Goal: Share content: Share content

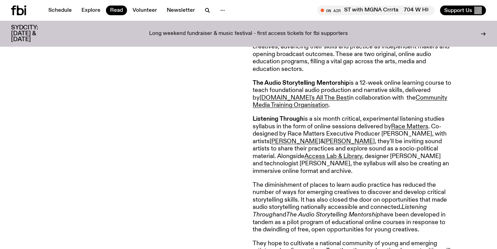
scroll to position [360, 0]
click at [401, 125] on link "Race Matters" at bounding box center [409, 126] width 37 height 6
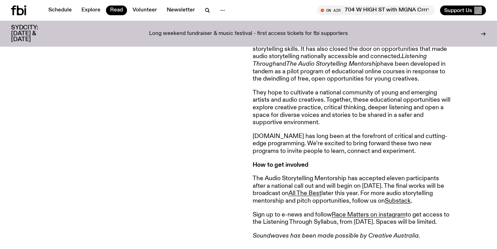
scroll to position [510, 0]
click at [395, 211] on link "Race Matters on instagram" at bounding box center [369, 214] width 74 height 6
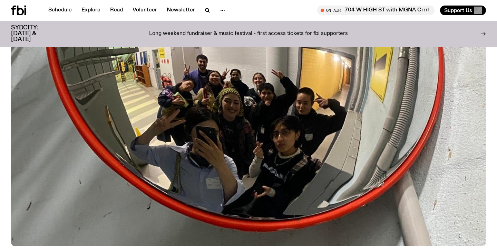
scroll to position [314, 0]
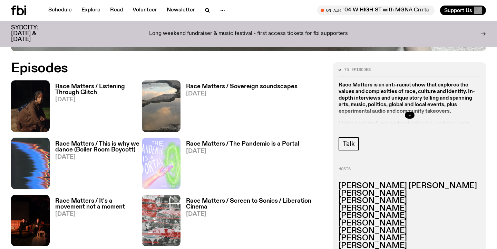
click at [409, 117] on button "button" at bounding box center [410, 114] width 10 height 7
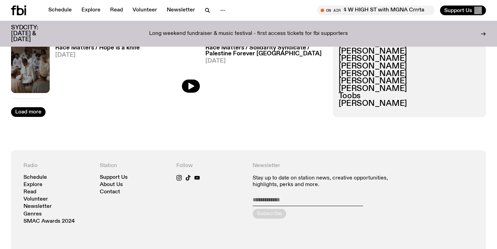
scroll to position [1178, 0]
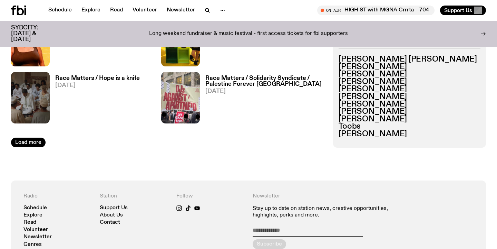
drag, startPoint x: 417, startPoint y: 111, endPoint x: 337, endPoint y: 111, distance: 80.1
click at [337, 111] on div "75 episodes Race Matters is an anti-racist show that explores the values and co…" at bounding box center [409, 8] width 153 height 277
copy h3 "[PERSON_NAME]"
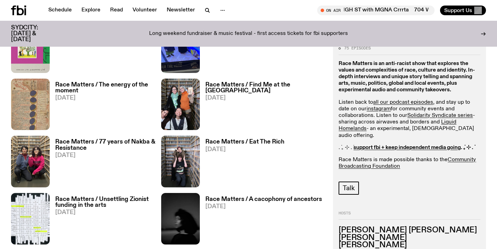
scroll to position [310, 0]
